Goal: Transaction & Acquisition: Purchase product/service

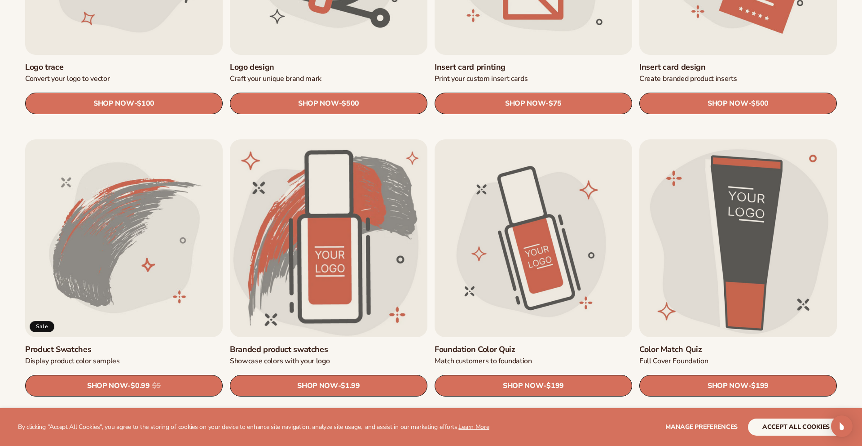
scroll to position [536, 0]
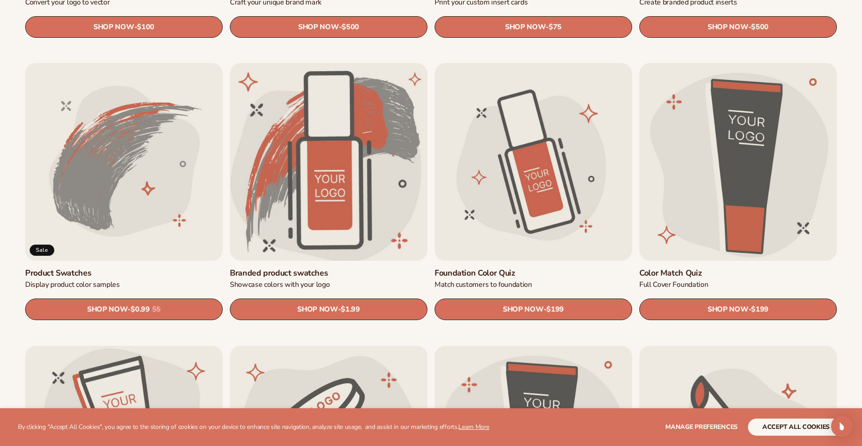
click at [346, 268] on link "Branded product swatches" at bounding box center [329, 273] width 198 height 10
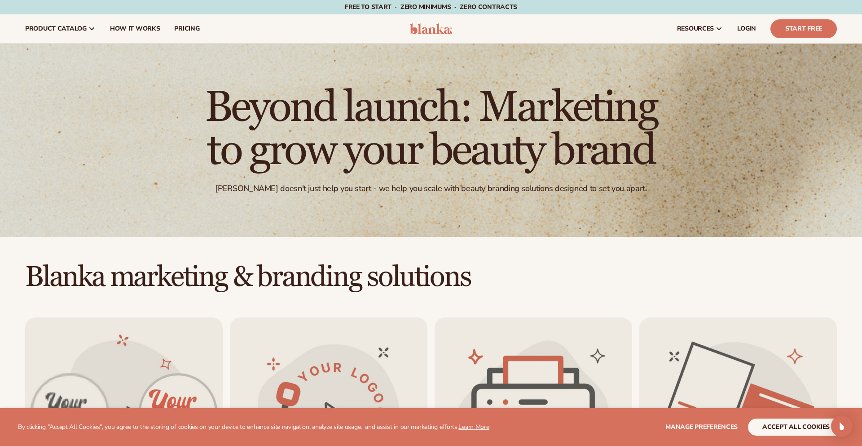
click at [400, 9] on span "Free to start · ZERO minimums · ZERO contracts ·" at bounding box center [431, 7] width 172 height 9
drag, startPoint x: 663, startPoint y: 9, endPoint x: 684, endPoint y: 17, distance: 22.3
click at [663, 9] on div "Free to start · ZERO minimums · ZERO contracts · Free to start · ZERO minimums …" at bounding box center [431, 7] width 818 height 14
click at [797, 31] on link "Start Free" at bounding box center [804, 28] width 66 height 19
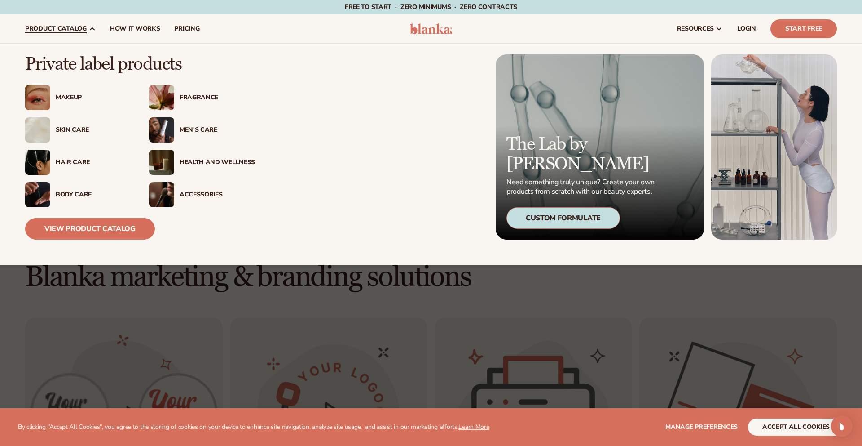
click at [62, 124] on div "Skin Care" at bounding box center [78, 129] width 106 height 25
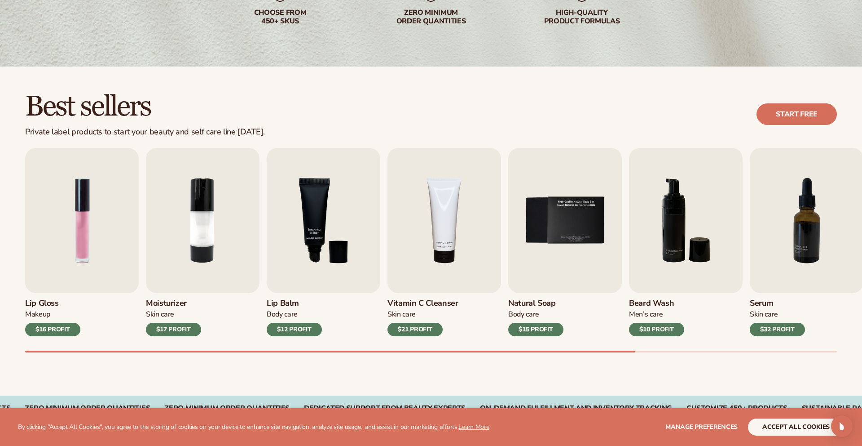
scroll to position [195, 0]
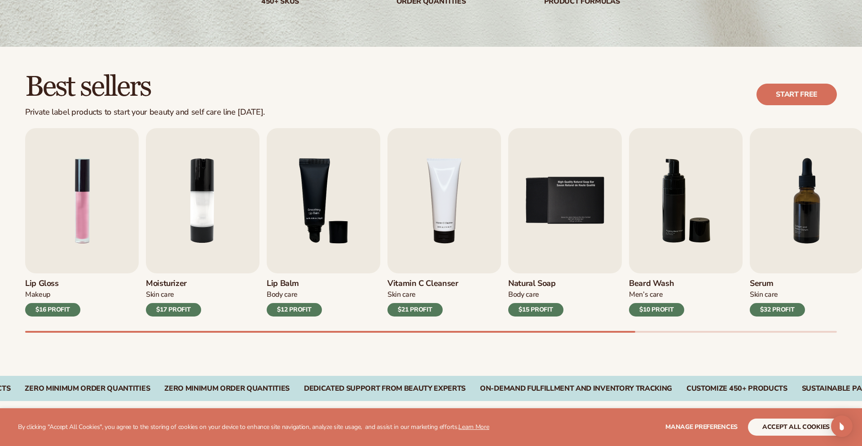
click at [166, 310] on div "$17 PROFIT" at bounding box center [173, 309] width 55 height 13
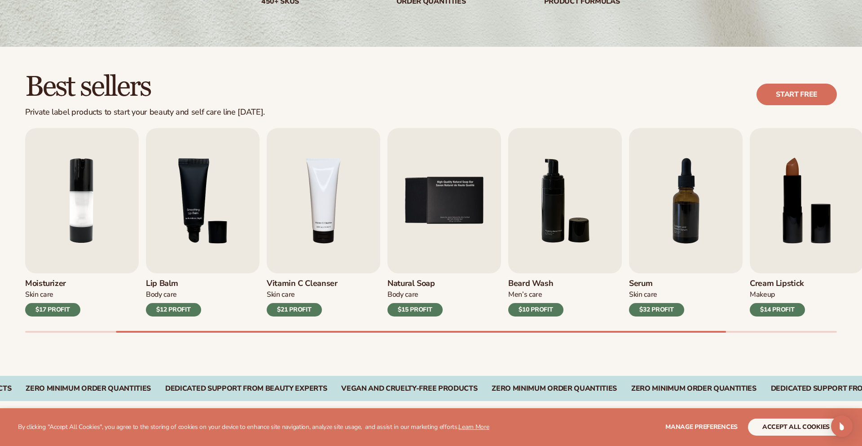
scroll to position [156, 0]
